Goal: Check status: Check status

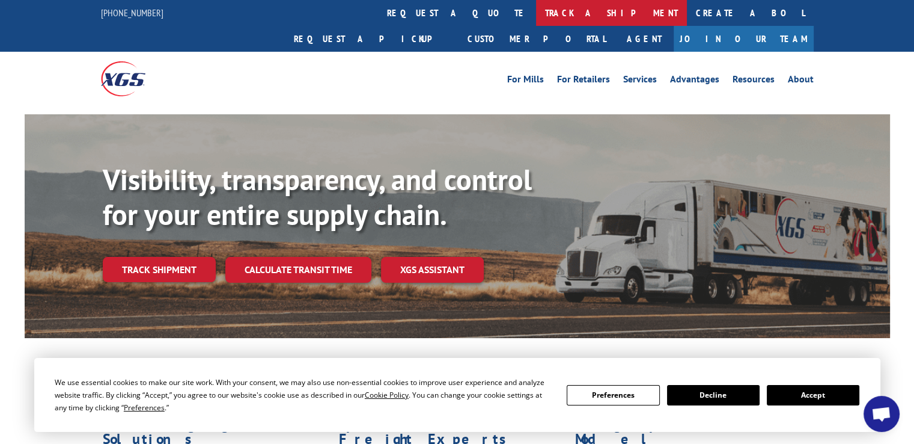
click at [536, 14] on link "track a shipment" at bounding box center [611, 13] width 151 height 26
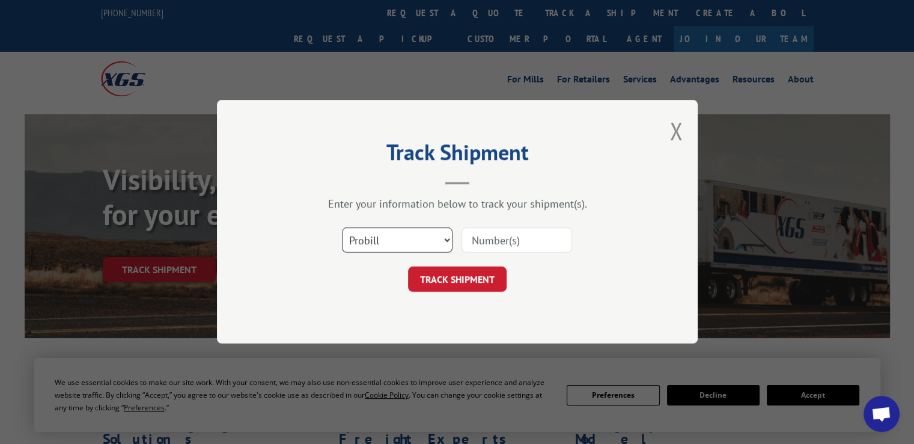
click at [447, 239] on select "Select category... Probill BOL PO" at bounding box center [397, 240] width 111 height 25
select select "bol"
click at [342, 228] on select "Select category... Probill BOL PO" at bounding box center [397, 240] width 111 height 25
click at [500, 232] on input at bounding box center [517, 240] width 111 height 25
paste input "2847728"
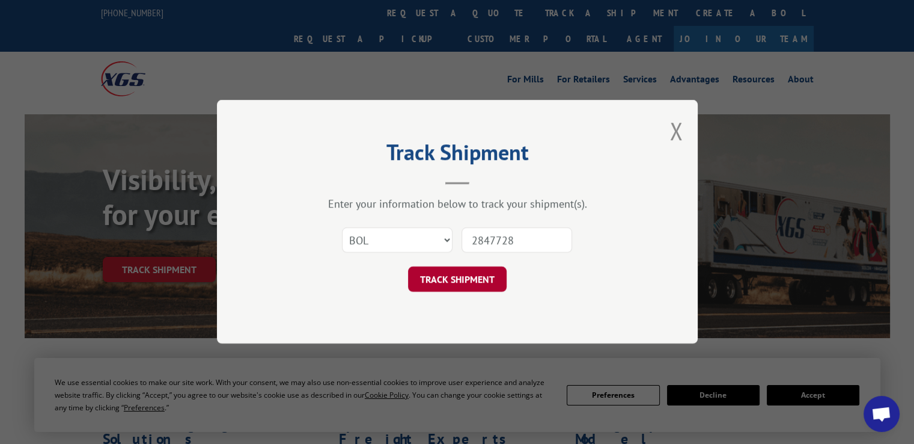
type input "2847728"
click at [481, 277] on button "TRACK SHIPMENT" at bounding box center [457, 279] width 99 height 25
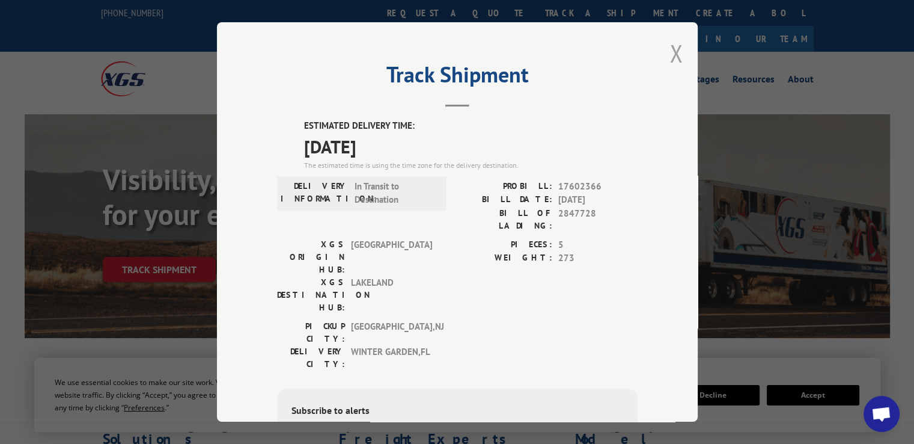
click at [670, 55] on button "Close modal" at bounding box center [676, 53] width 13 height 32
